Goal: Complete application form: Complete application form

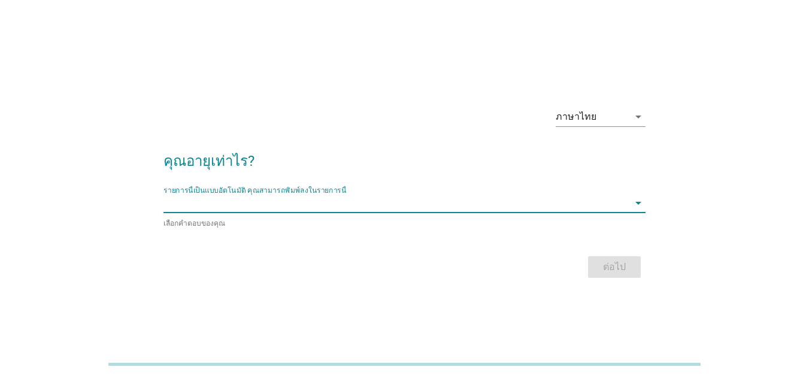
click at [265, 204] on input "รายการนี้เป็นแบบอัตโนมัติ คุณสามารถพิมพ์ลงในรายการนี้" at bounding box center [395, 202] width 465 height 19
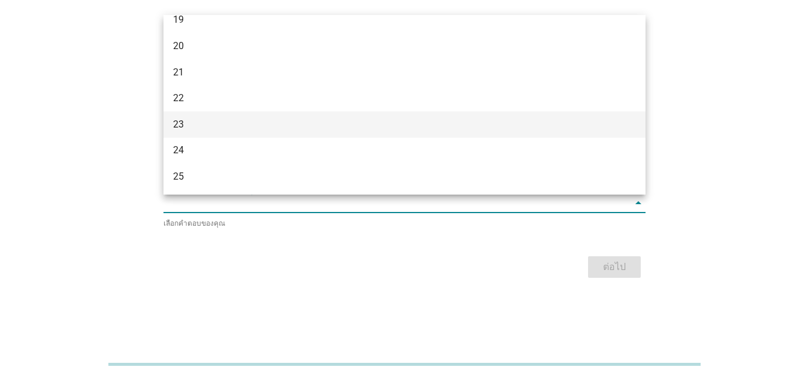
scroll to position [60, 0]
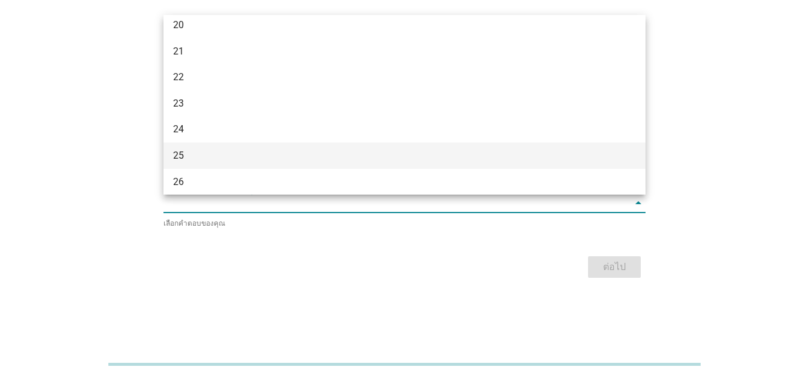
click at [262, 152] on div "25" at bounding box center [385, 156] width 425 height 14
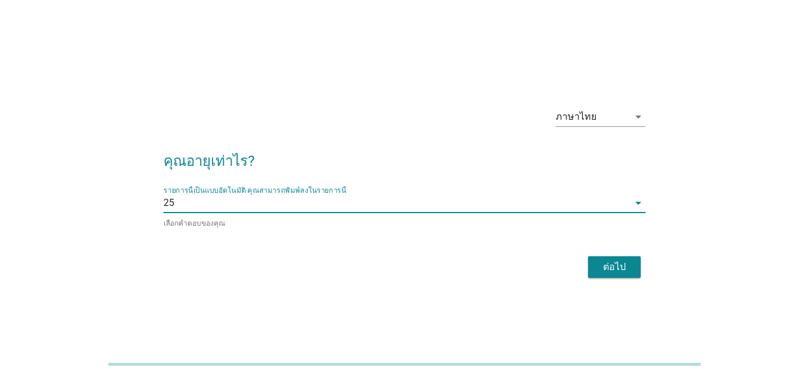
click at [634, 277] on div "ต่อไป" at bounding box center [404, 267] width 482 height 29
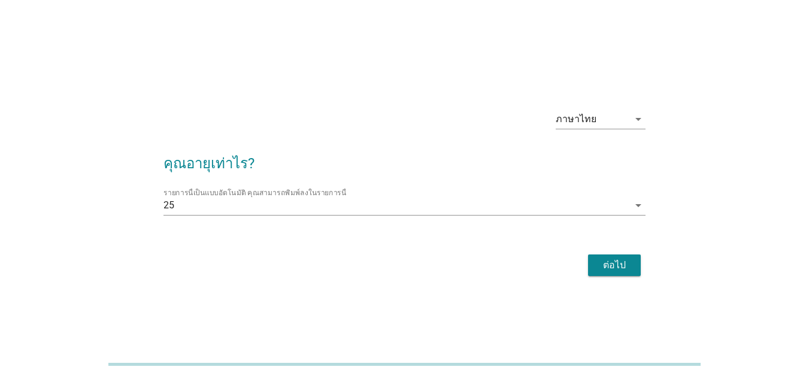
click at [599, 262] on div "ต่อไป" at bounding box center [615, 265] width 34 height 14
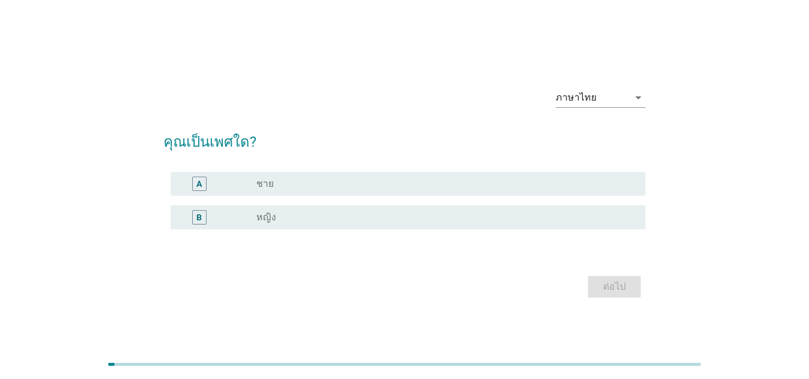
click at [295, 223] on div "radio_button_unchecked หญิง" at bounding box center [446, 217] width 380 height 14
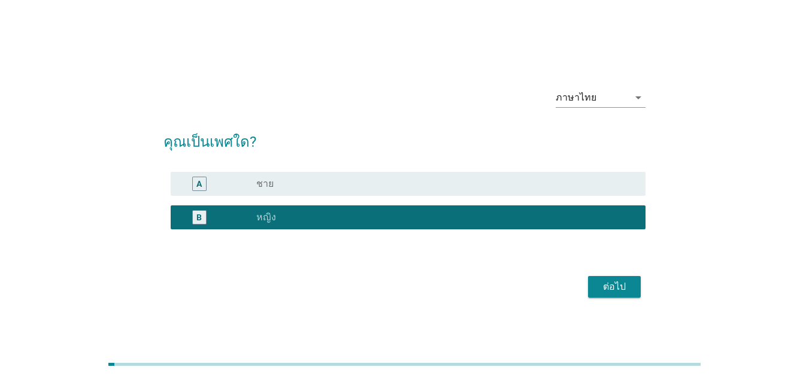
click at [618, 289] on div "ต่อไป" at bounding box center [615, 287] width 34 height 14
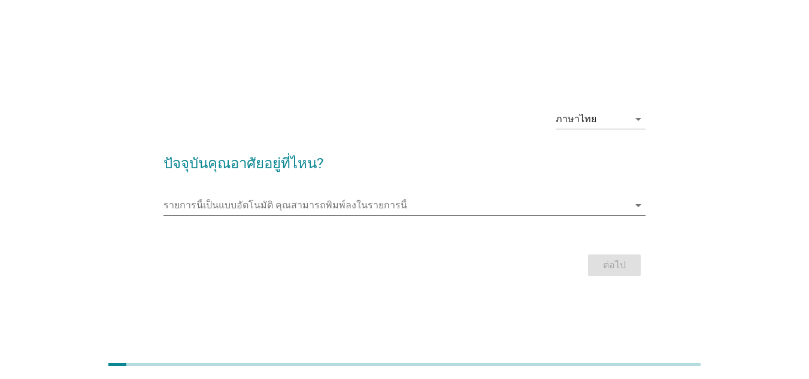
click at [380, 199] on input "รายการนี้เป็นแบบอัตโนมัติ คุณสามารถพิมพ์ลงในรายการนี้" at bounding box center [395, 205] width 465 height 19
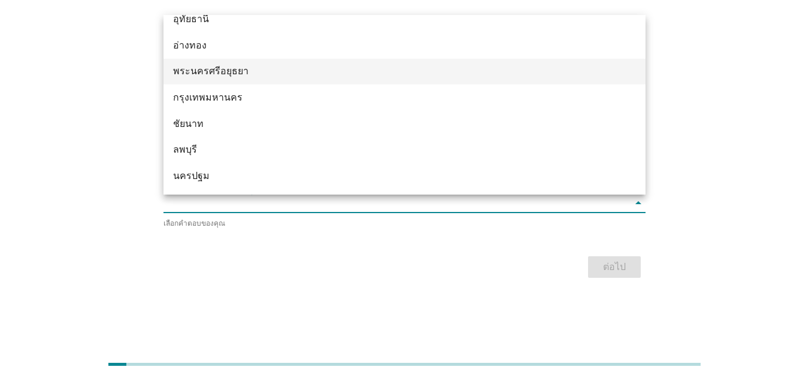
scroll to position [951, 0]
click at [260, 63] on div "พระนครศรีอยุธยา" at bounding box center [404, 74] width 482 height 26
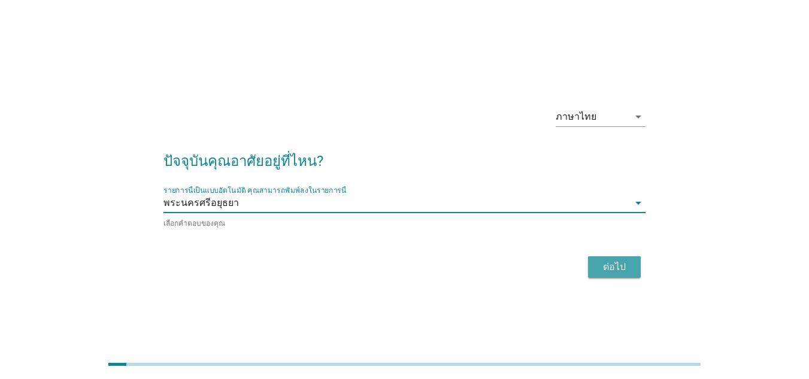
click at [610, 257] on button "ต่อไป" at bounding box center [614, 267] width 53 height 22
